Goal: Information Seeking & Learning: Learn about a topic

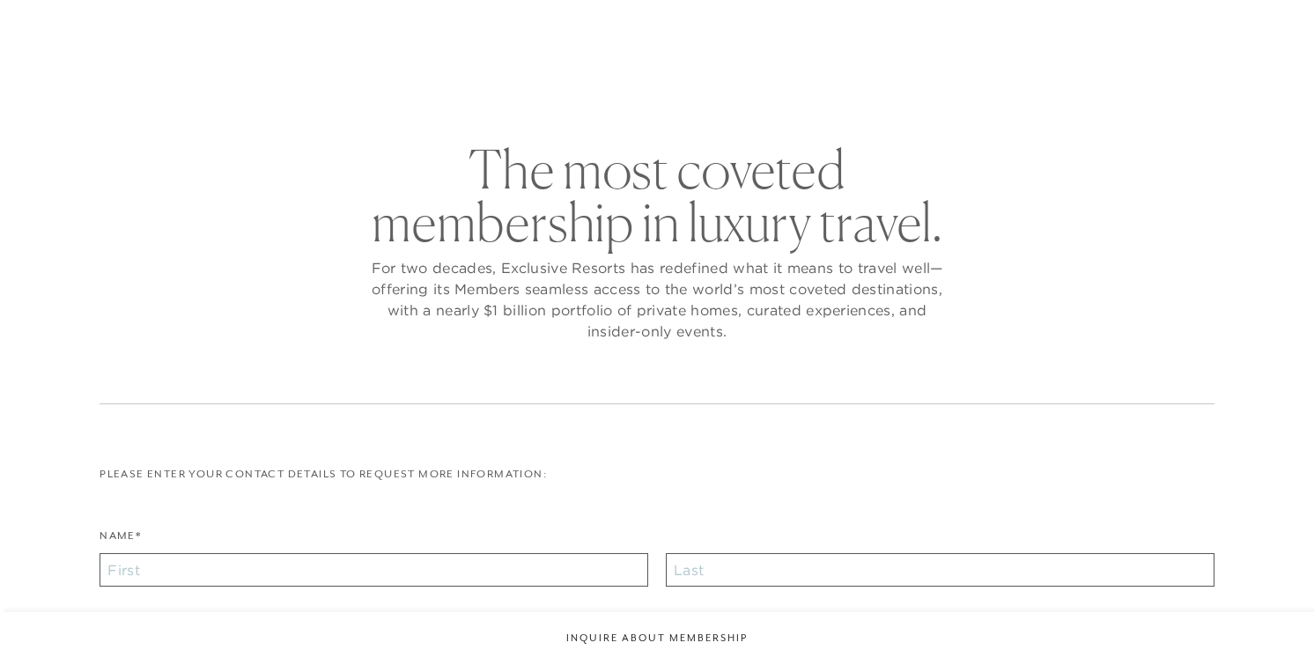
checkbox input "false"
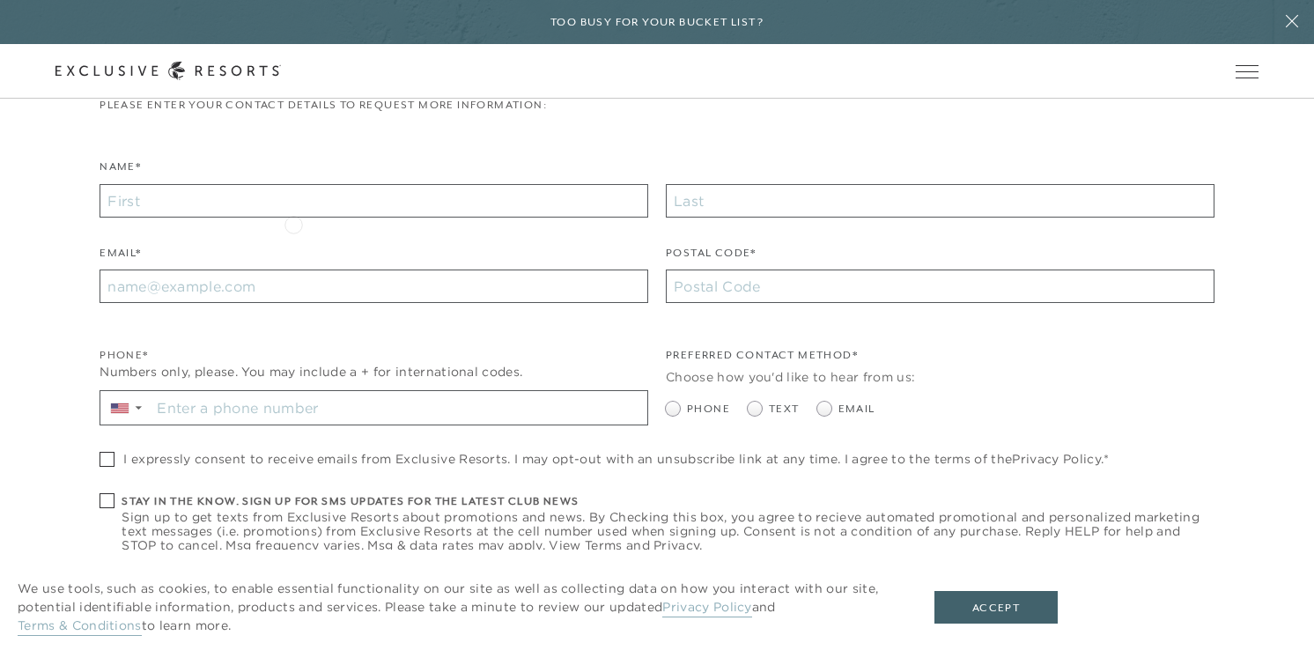
scroll to position [759, 0]
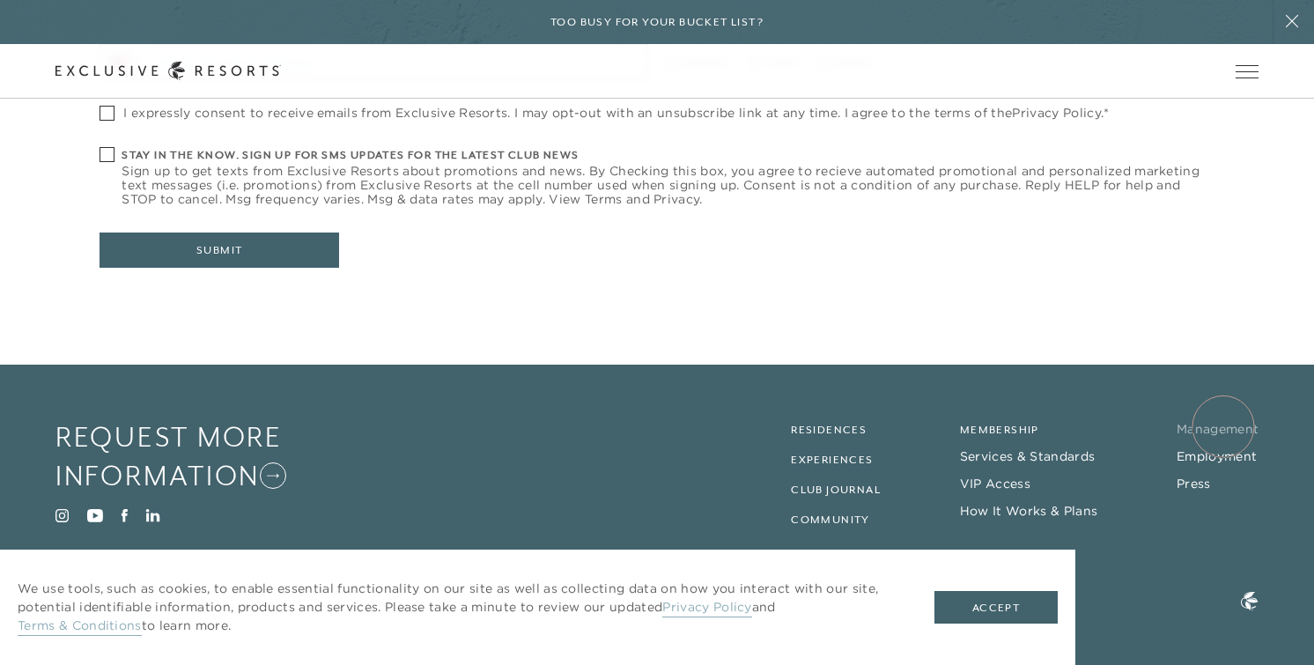
click at [1224, 426] on link "Management" at bounding box center [1218, 429] width 82 height 16
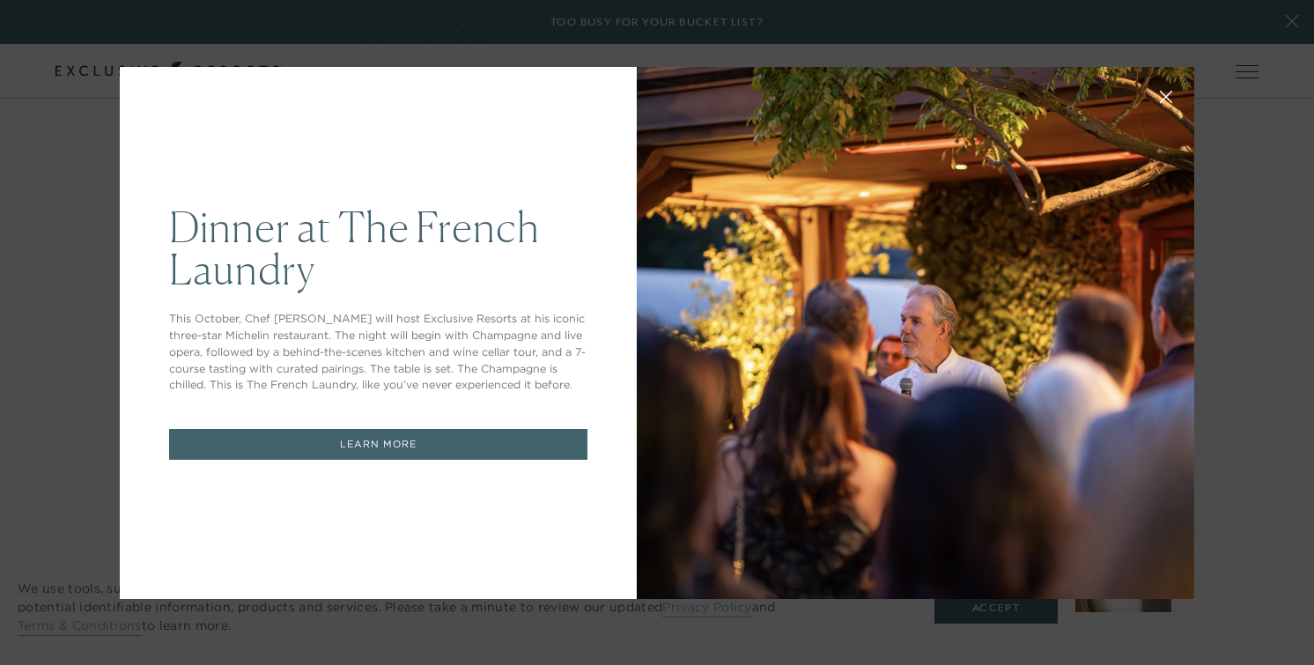
click at [1166, 97] on icon at bounding box center [1166, 96] width 11 height 11
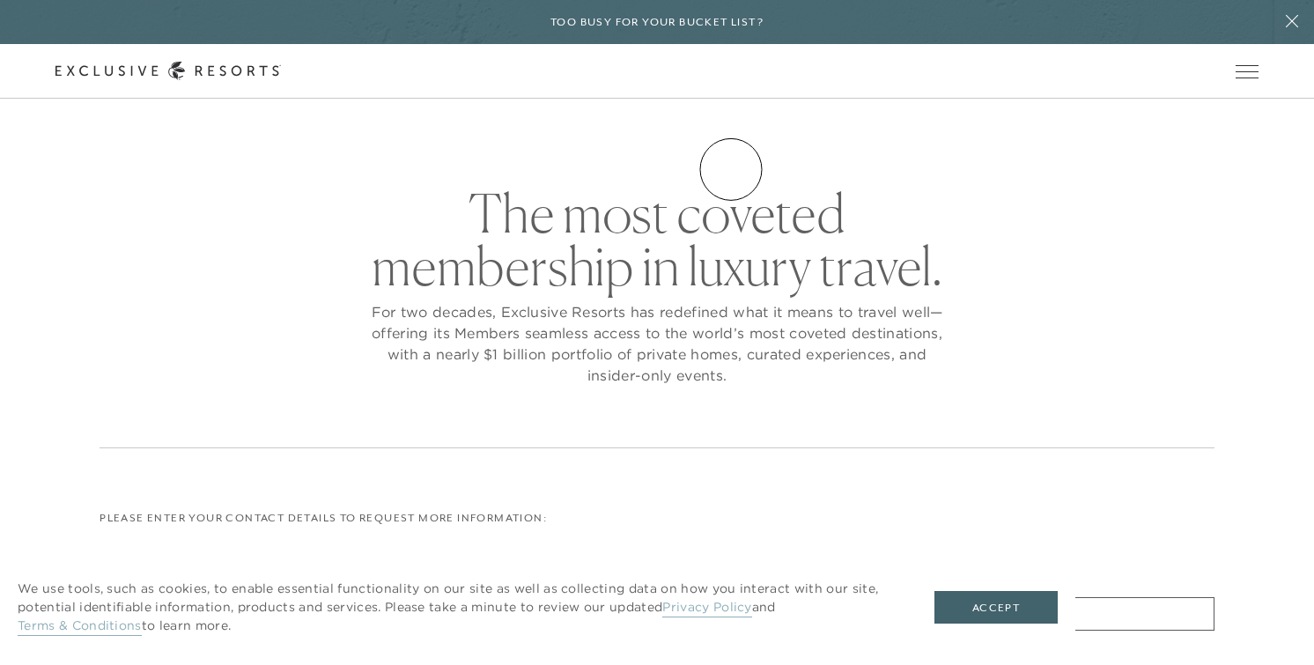
click at [0, 0] on link "Experience Collection" at bounding box center [0, 0] width 0 height 0
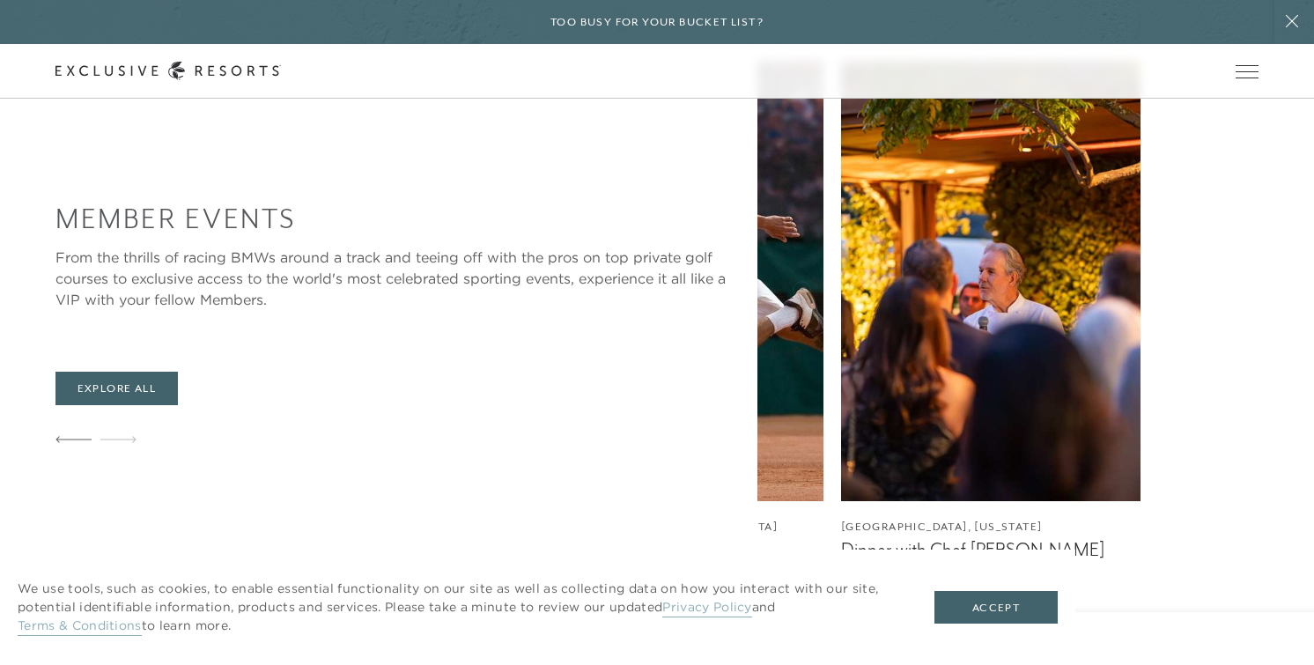
scroll to position [2890, 0]
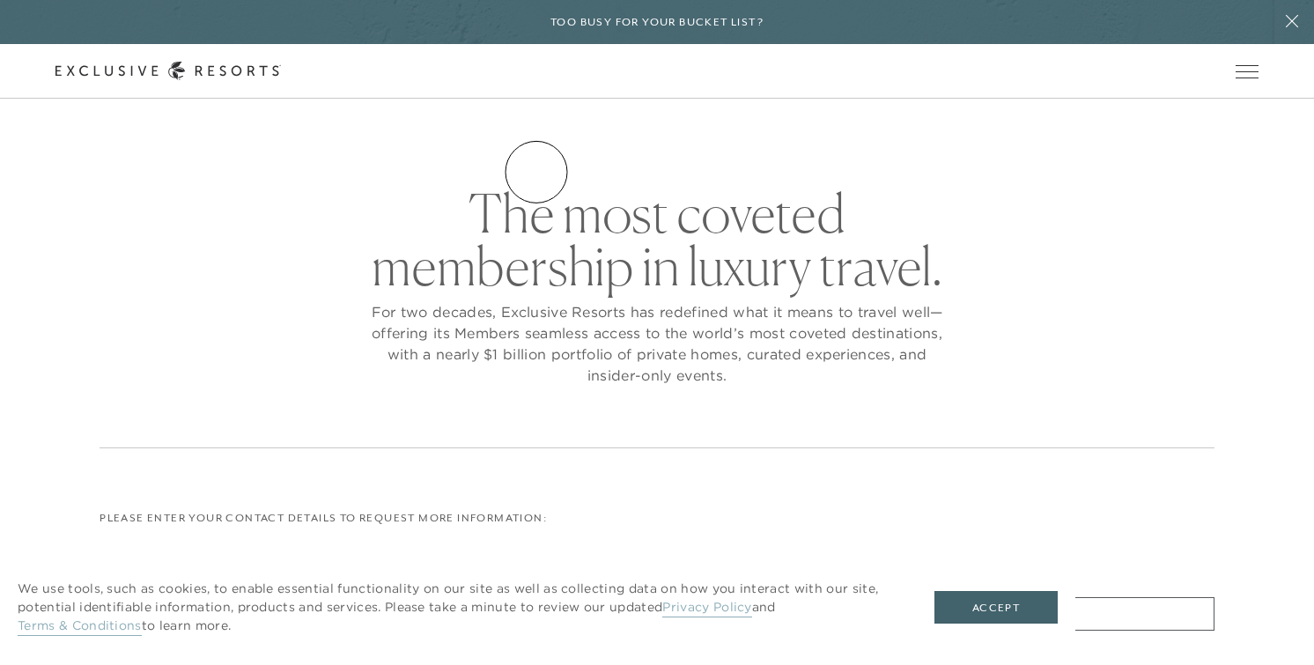
click at [0, 0] on link "Residence Collection" at bounding box center [0, 0] width 0 height 0
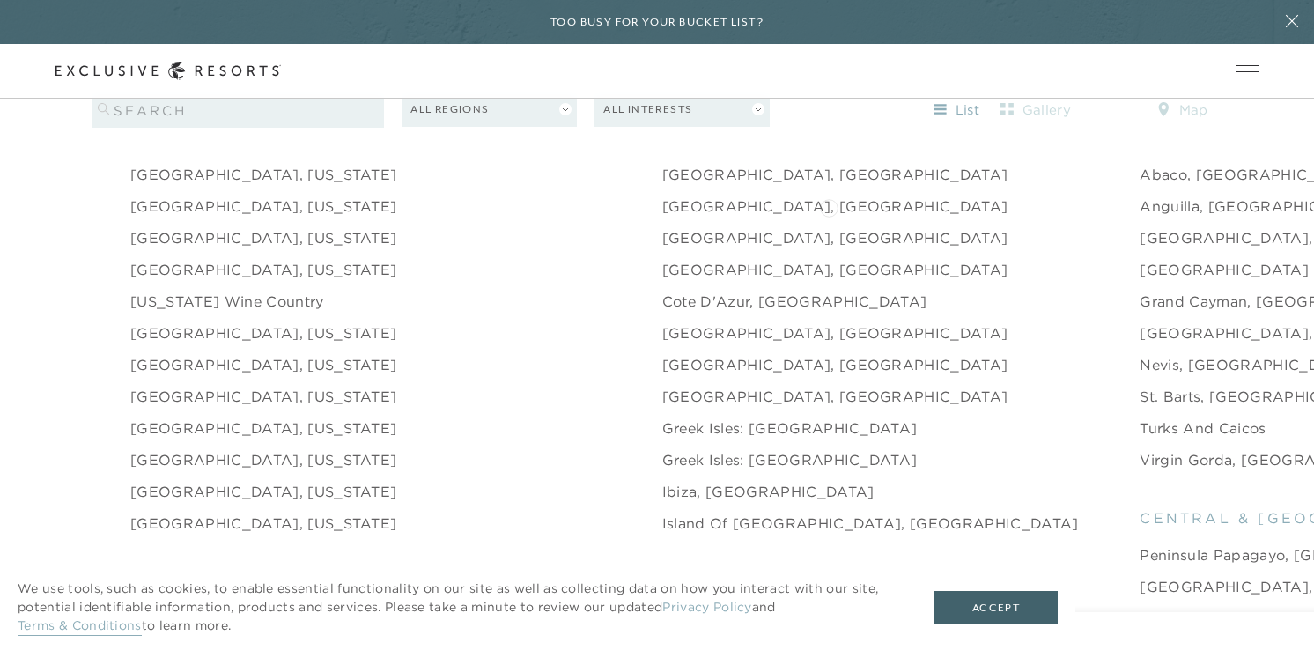
scroll to position [1788, 0]
